Goal: Communication & Community: Answer question/provide support

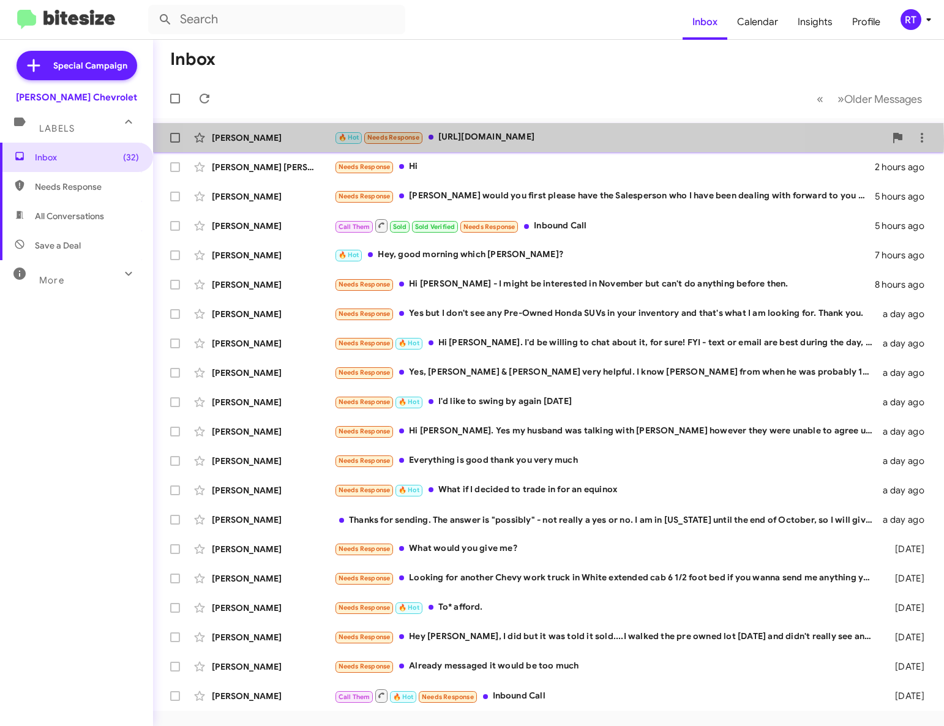
click at [485, 140] on div "🔥 Hot Needs Response [URL][DOMAIN_NAME]" at bounding box center [609, 137] width 551 height 14
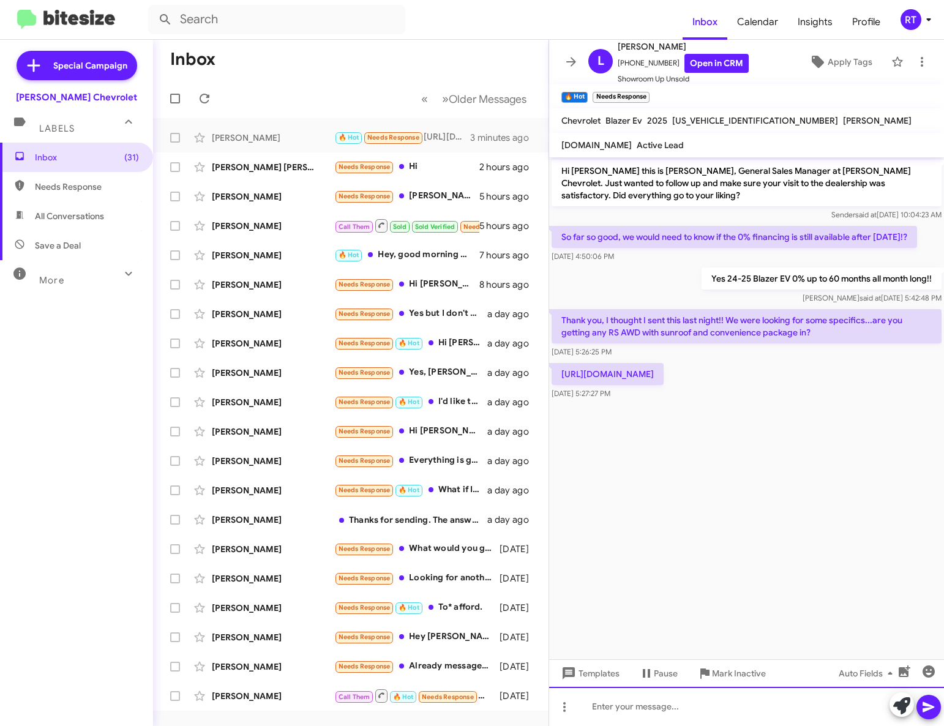
click at [609, 713] on div at bounding box center [746, 706] width 395 height 39
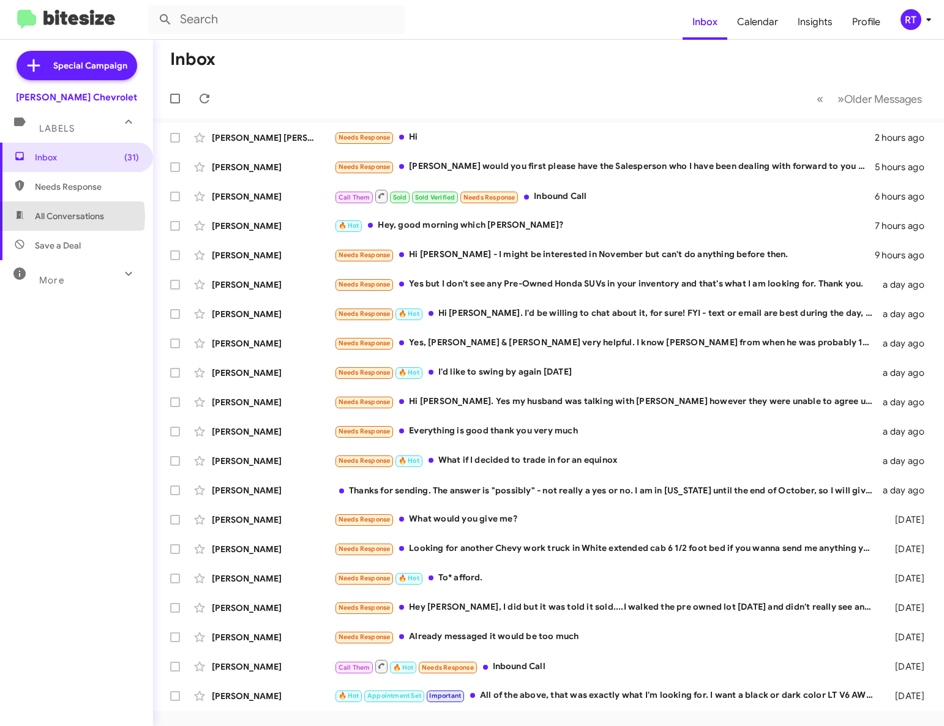
click at [54, 217] on span "All Conversations" at bounding box center [69, 216] width 69 height 12
type input "in:all-conversations"
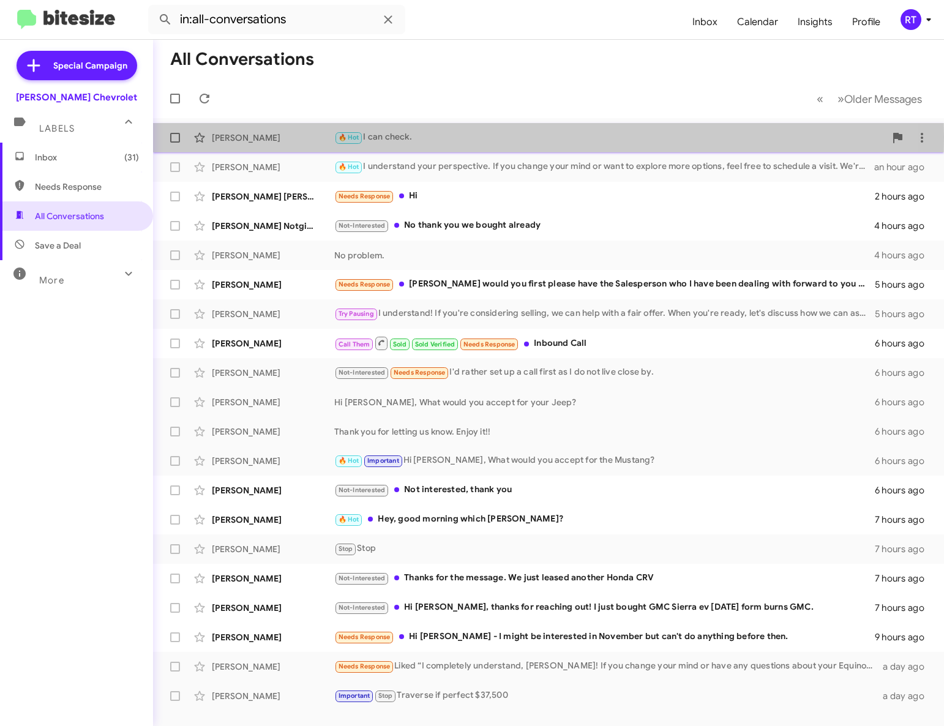
click at [231, 137] on div "[PERSON_NAME]" at bounding box center [273, 138] width 122 height 12
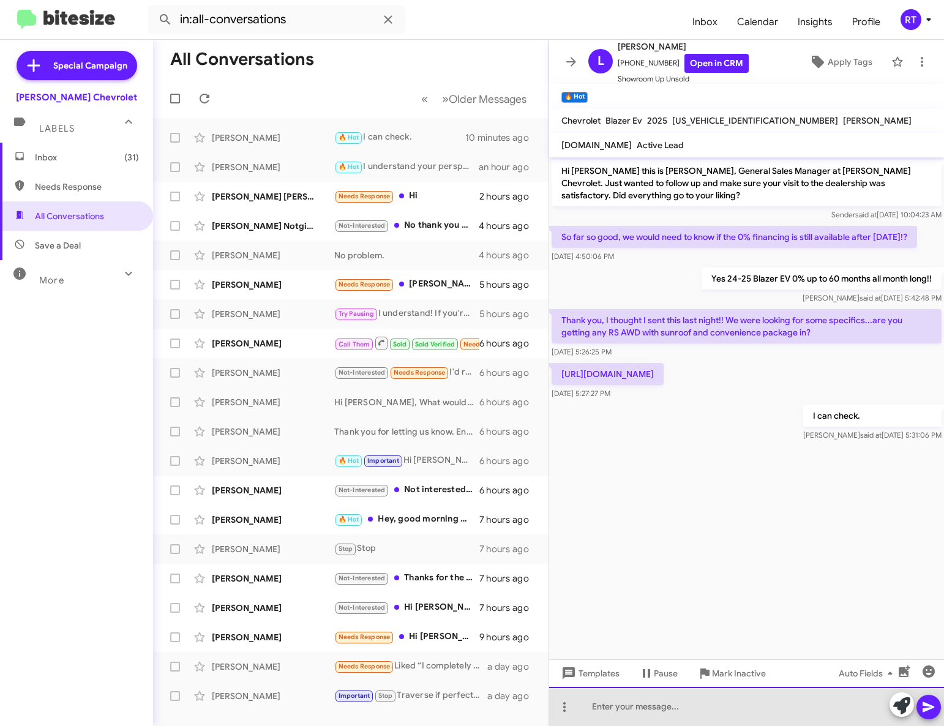
click at [585, 706] on div at bounding box center [746, 706] width 395 height 39
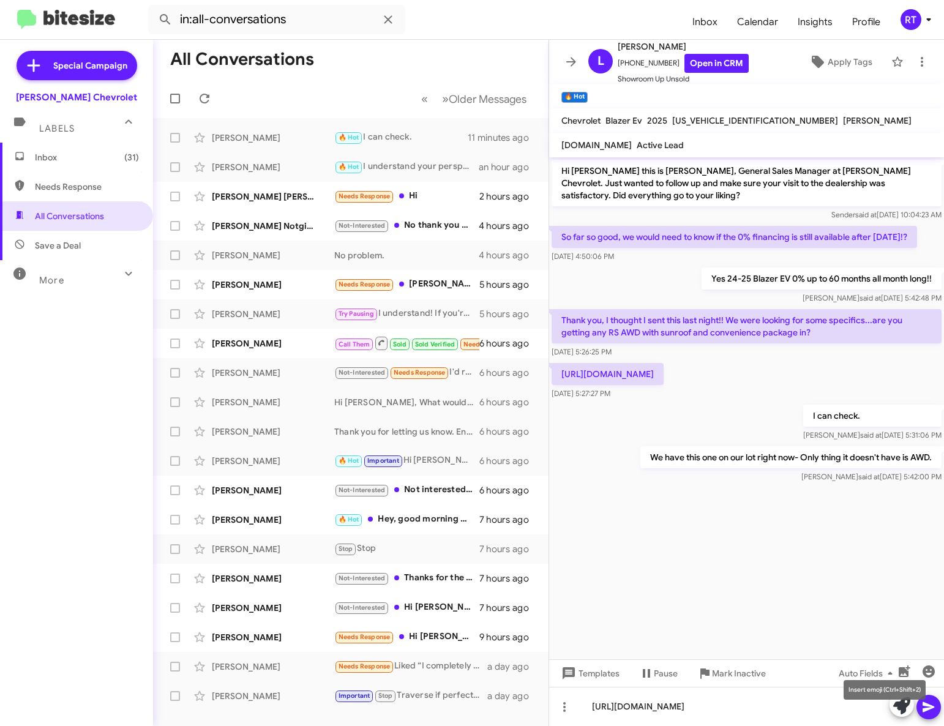
click at [925, 707] on mat-tooltip-component "Insert emoji (Ctrl+Shift+2)" at bounding box center [884, 689] width 99 height 37
click at [930, 708] on icon at bounding box center [928, 707] width 12 height 10
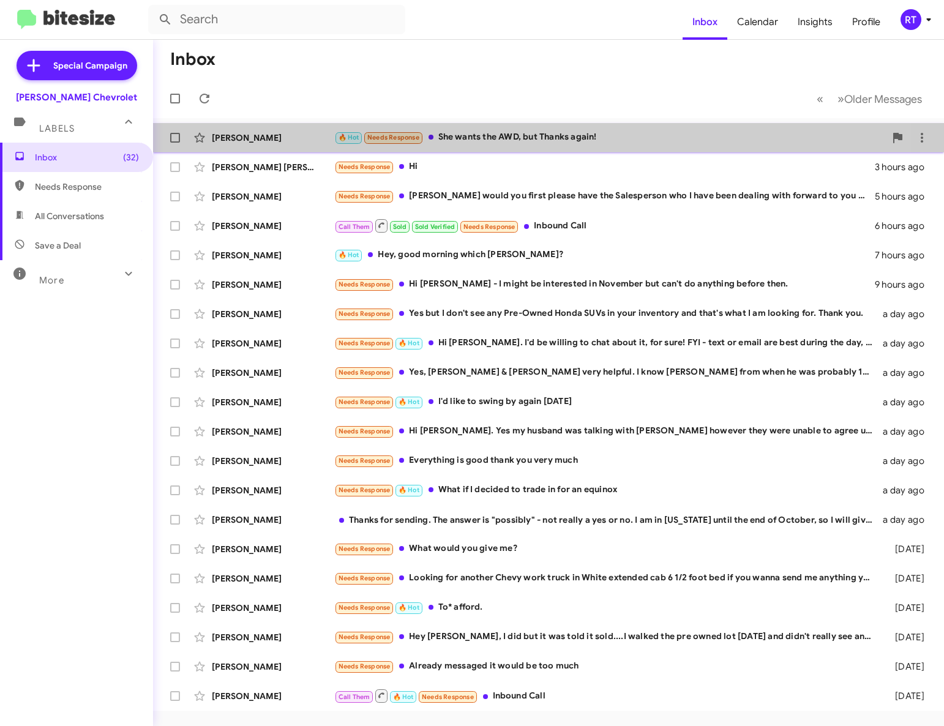
click at [461, 135] on div "🔥 Hot Needs Response She wants the AWD, but Thanks again!" at bounding box center [609, 137] width 551 height 14
